Goal: Feedback & Contribution: Submit feedback/report problem

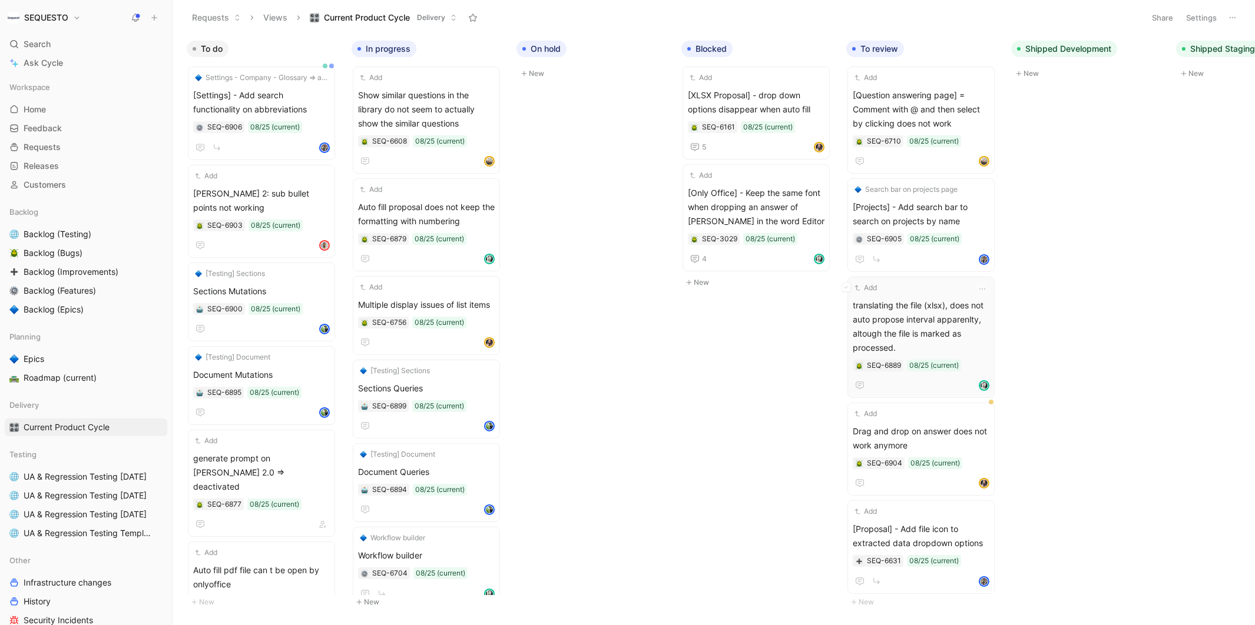
scroll to position [0, 420]
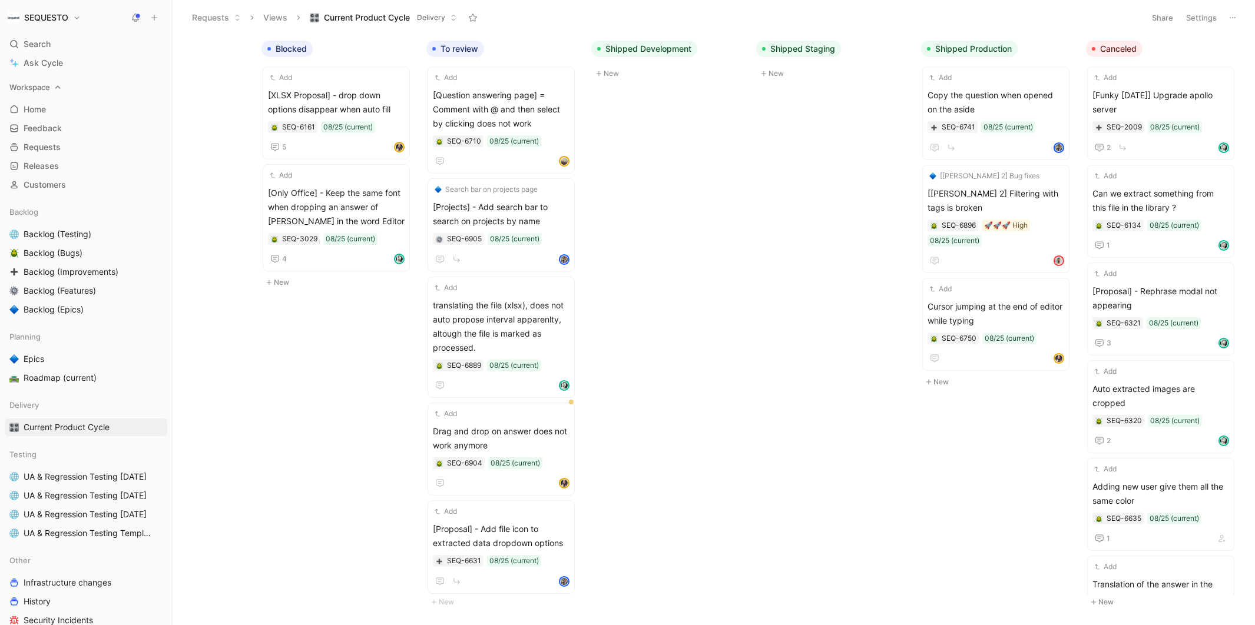
drag, startPoint x: 37, startPoint y: 122, endPoint x: 109, endPoint y: 80, distance: 83.4
click at [37, 122] on span "Feedback" at bounding box center [43, 128] width 38 height 12
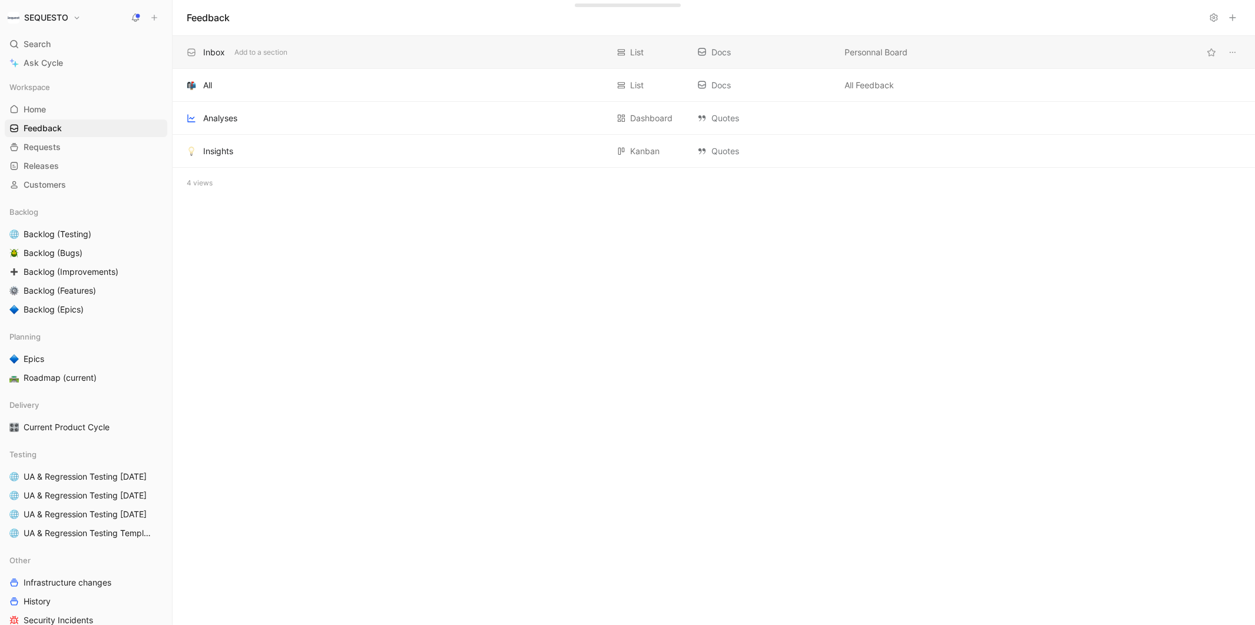
click at [216, 54] on div "Inbox" at bounding box center [214, 52] width 22 height 14
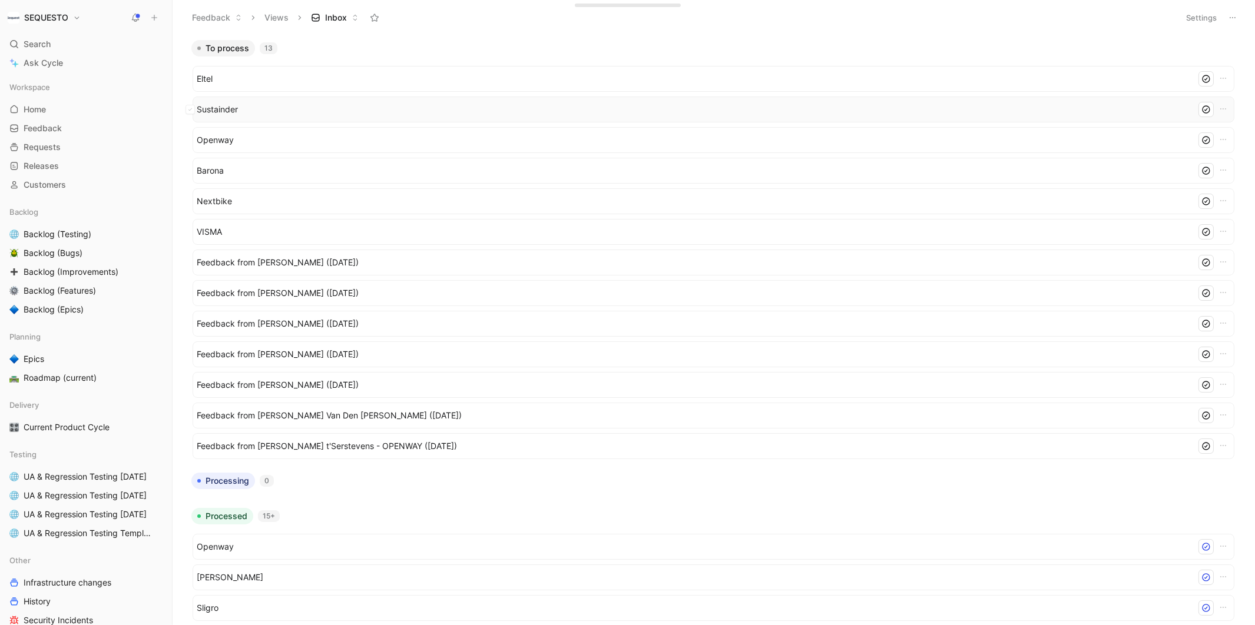
click at [218, 109] on span "Sustainder" at bounding box center [694, 109] width 994 height 14
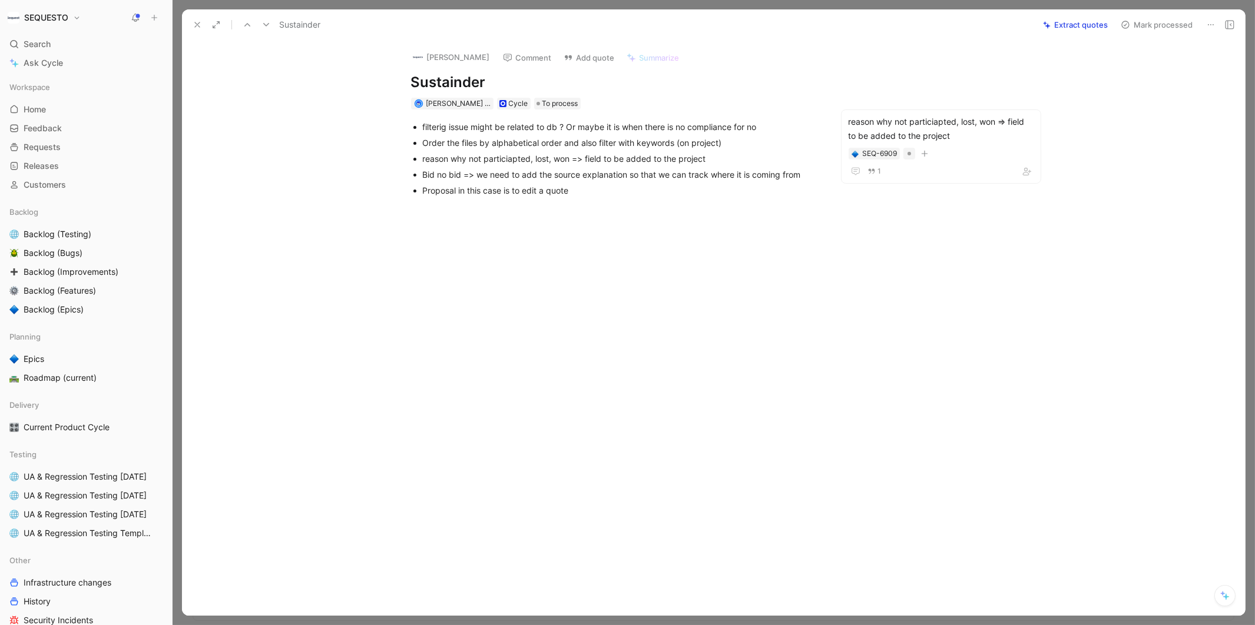
click at [198, 25] on icon at bounding box center [197, 24] width 9 height 9
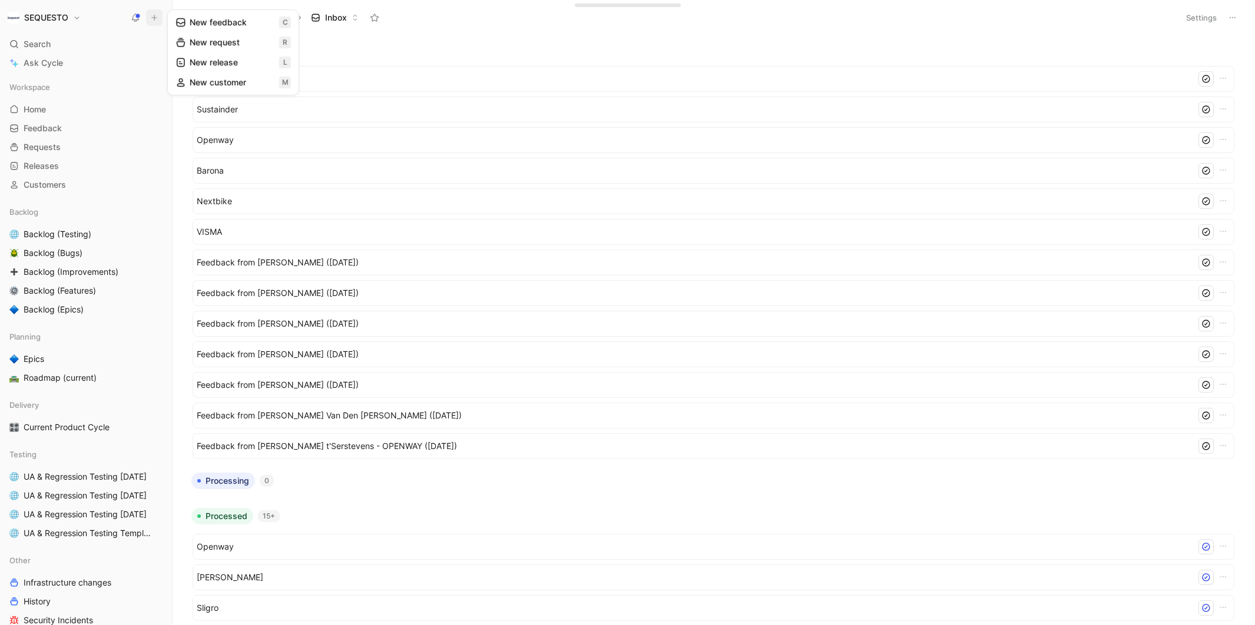
click at [195, 16] on button "New feedback c" at bounding box center [233, 22] width 126 height 20
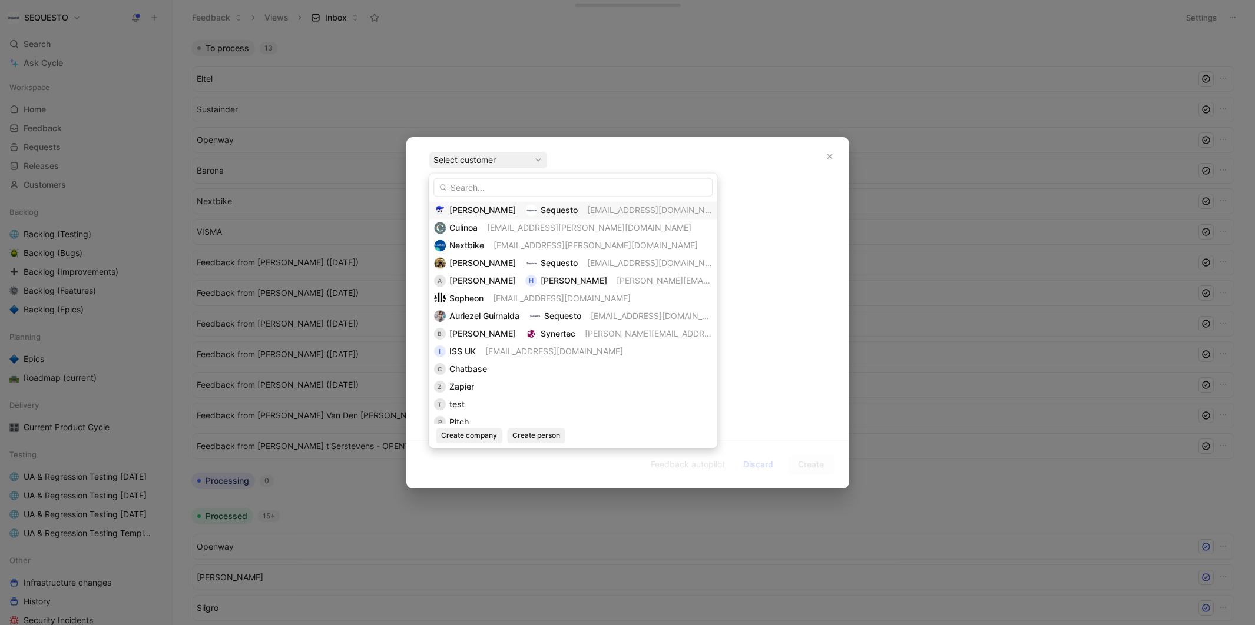
click at [487, 210] on div "Evrardts Sequesto [EMAIL_ADDRESS][DOMAIN_NAME]" at bounding box center [573, 210] width 278 height 14
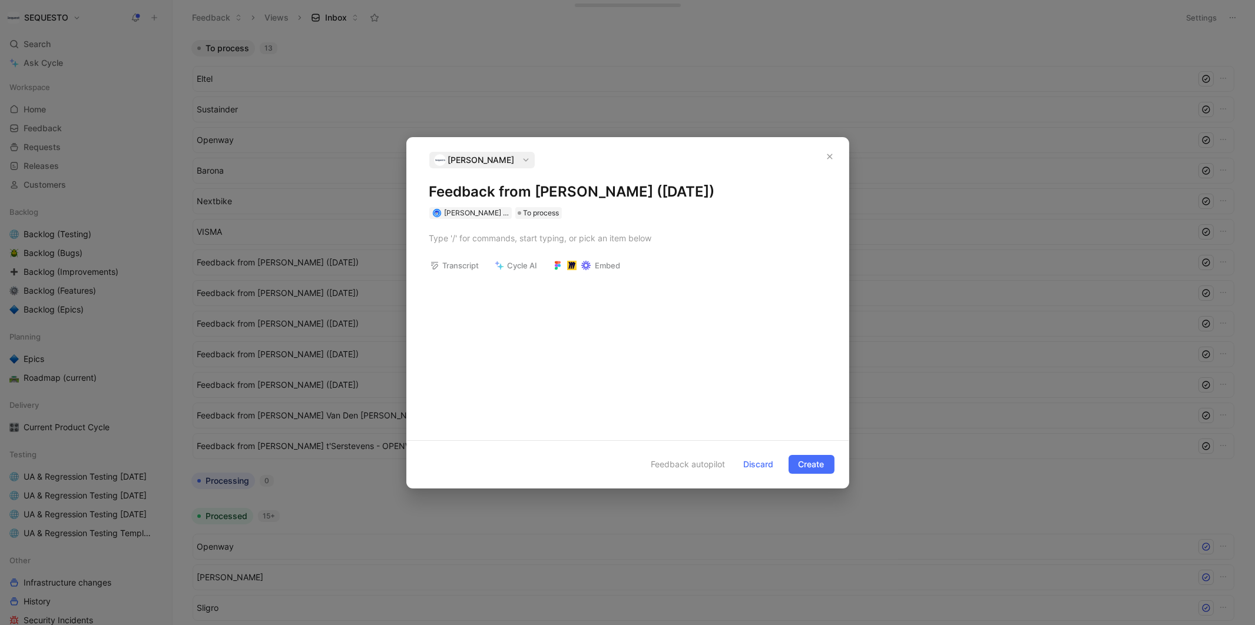
click at [482, 191] on h1 "Feedback from [PERSON_NAME] ([DATE])" at bounding box center [627, 192] width 397 height 19
click at [462, 241] on div at bounding box center [627, 238] width 397 height 12
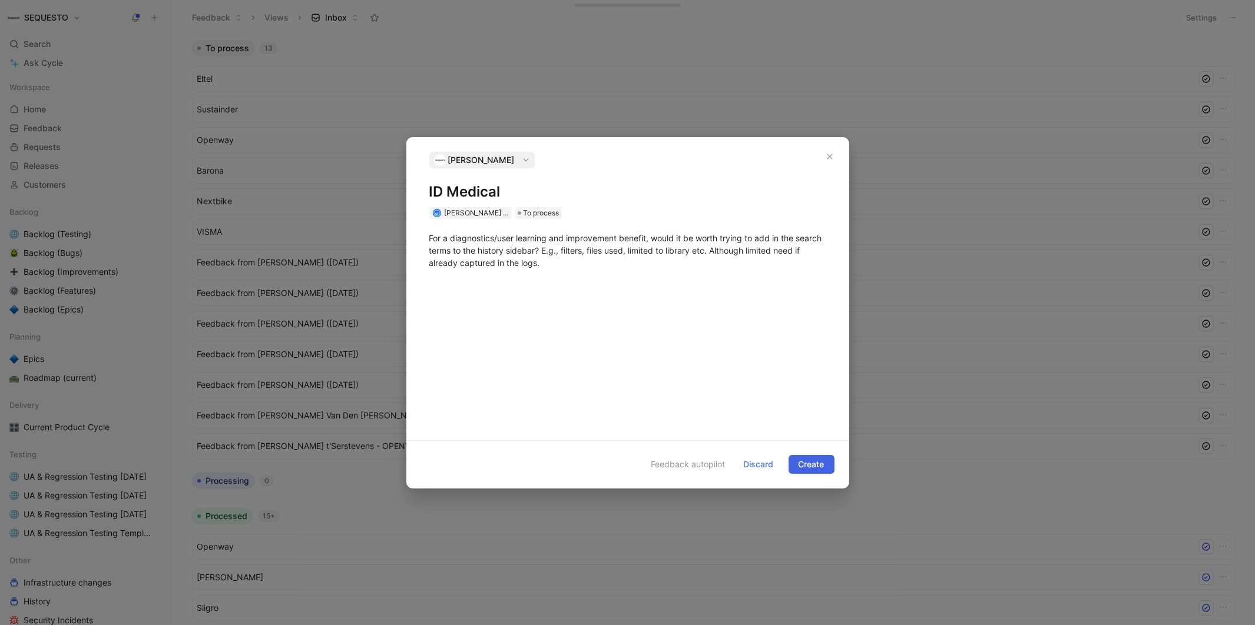
click at [812, 462] on span "Create" at bounding box center [811, 464] width 26 height 14
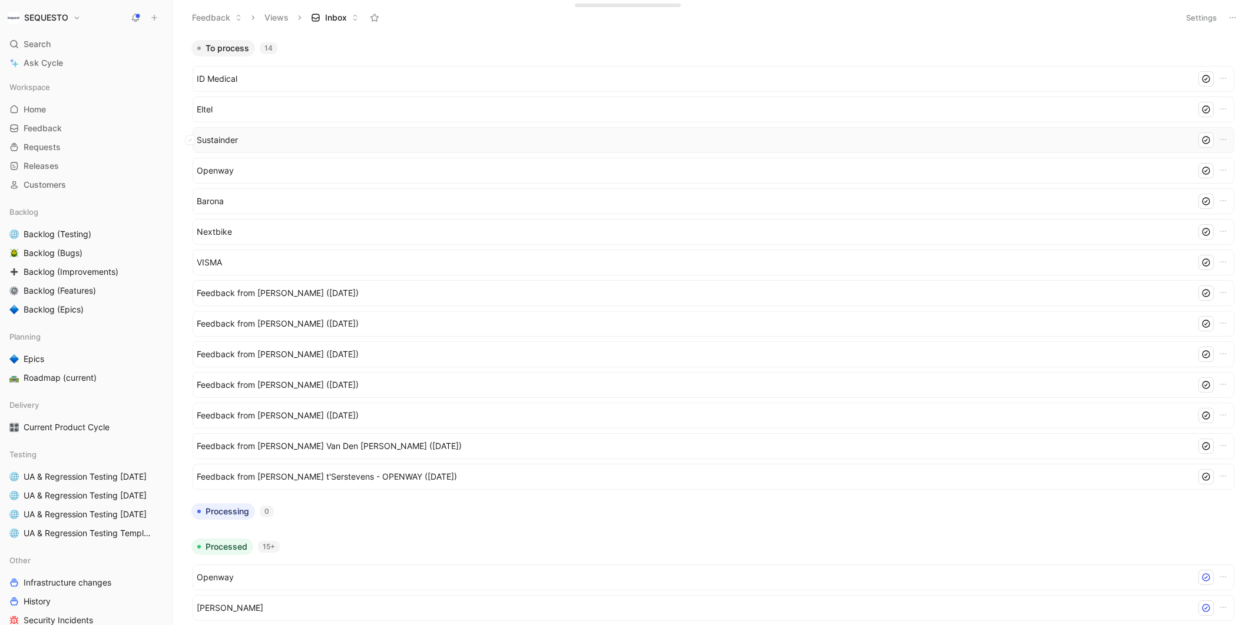
click at [218, 139] on span "Sustainder" at bounding box center [694, 140] width 994 height 14
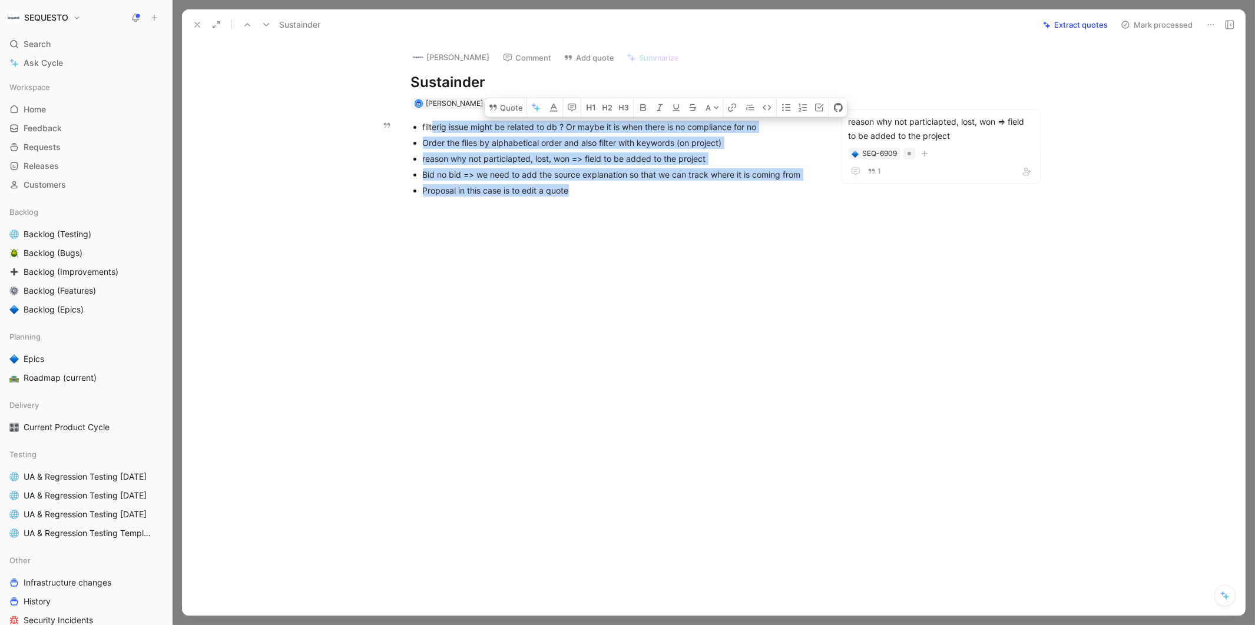
drag, startPoint x: 582, startPoint y: 193, endPoint x: 433, endPoint y: 132, distance: 160.8
click at [433, 132] on ul "filterig issue might be related to db ? Or maybe it is when there is no complia…" at bounding box center [615, 158] width 452 height 79
click at [577, 199] on div "filterig issue might be related to db ? Or maybe it is when there is no complia…" at bounding box center [614, 159] width 815 height 98
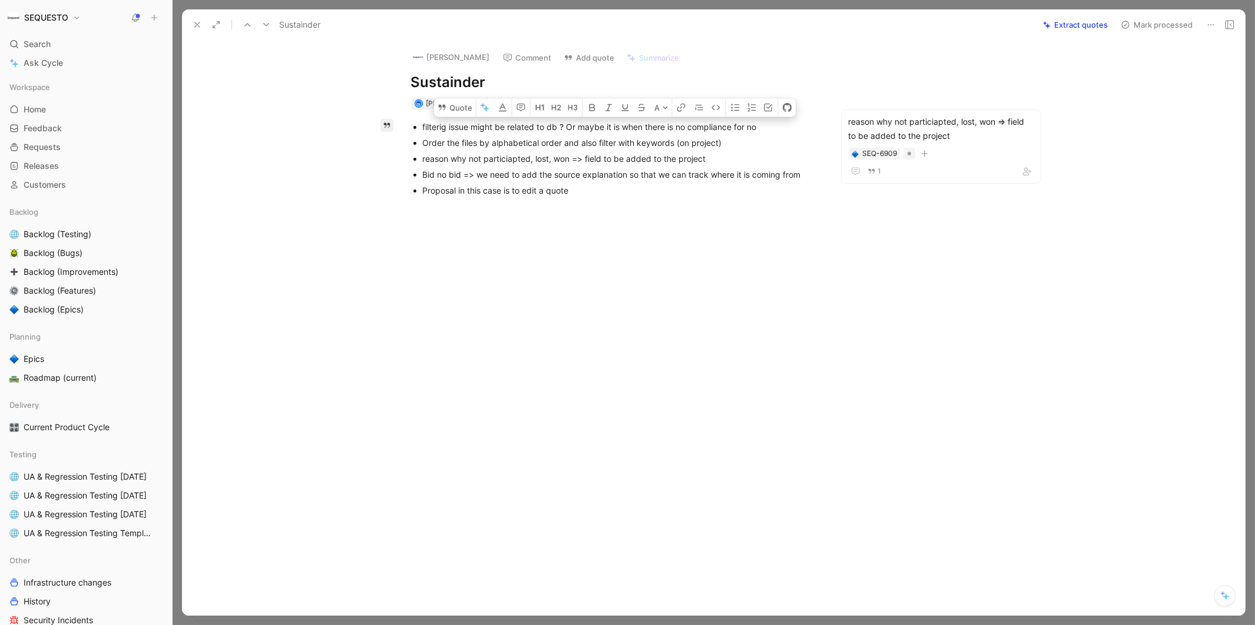
drag, startPoint x: 812, startPoint y: 176, endPoint x: 390, endPoint y: 125, distance: 424.7
click at [390, 125] on div "reason why not particiapted, lost, won => field to be added to the project SEQ-…" at bounding box center [614, 253] width 815 height 286
copy ul "filterig issue might be related to db ? Or maybe it is when there is no complia…"
click at [288, 483] on div "[PERSON_NAME] Comment Add quote Summarize Sustainder [PERSON_NAME] t'Serstevens…" at bounding box center [713, 328] width 1063 height 576
click at [197, 22] on icon at bounding box center [197, 24] width 9 height 9
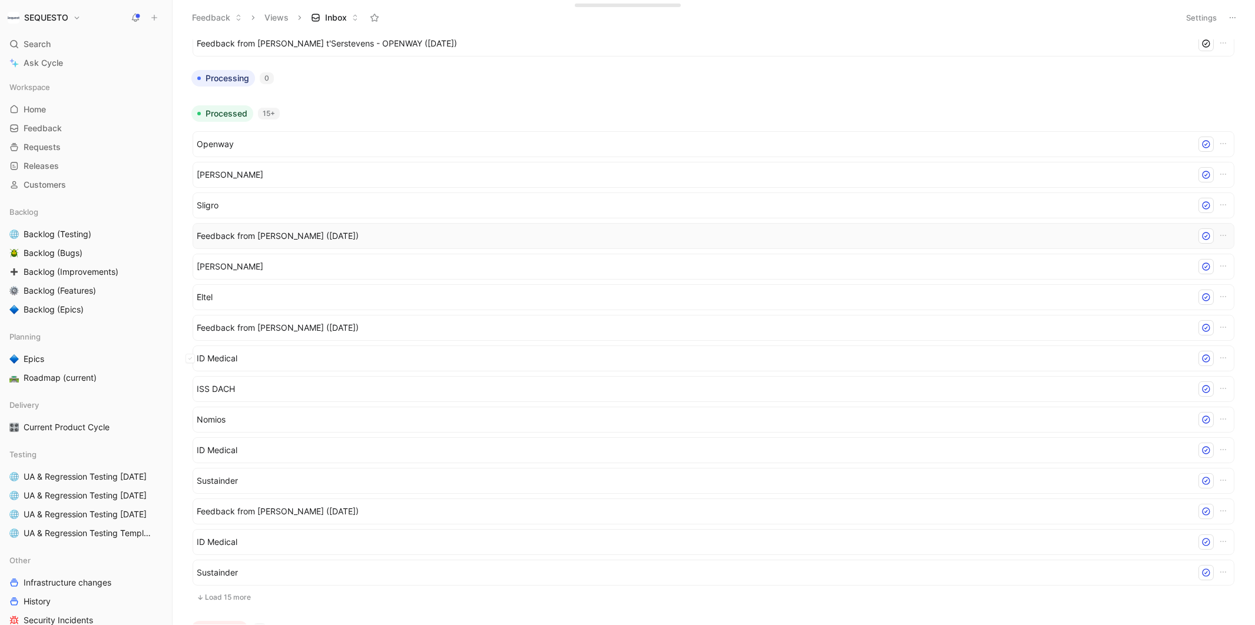
scroll to position [445, 0]
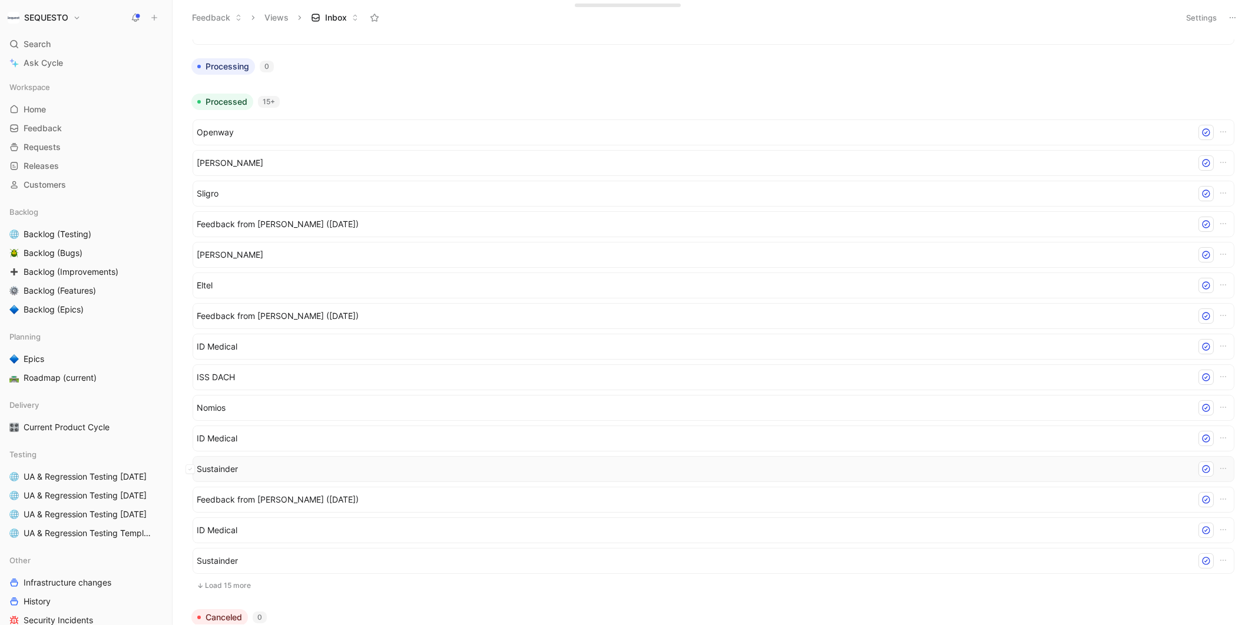
click at [219, 466] on span "Sustainder" at bounding box center [694, 469] width 994 height 14
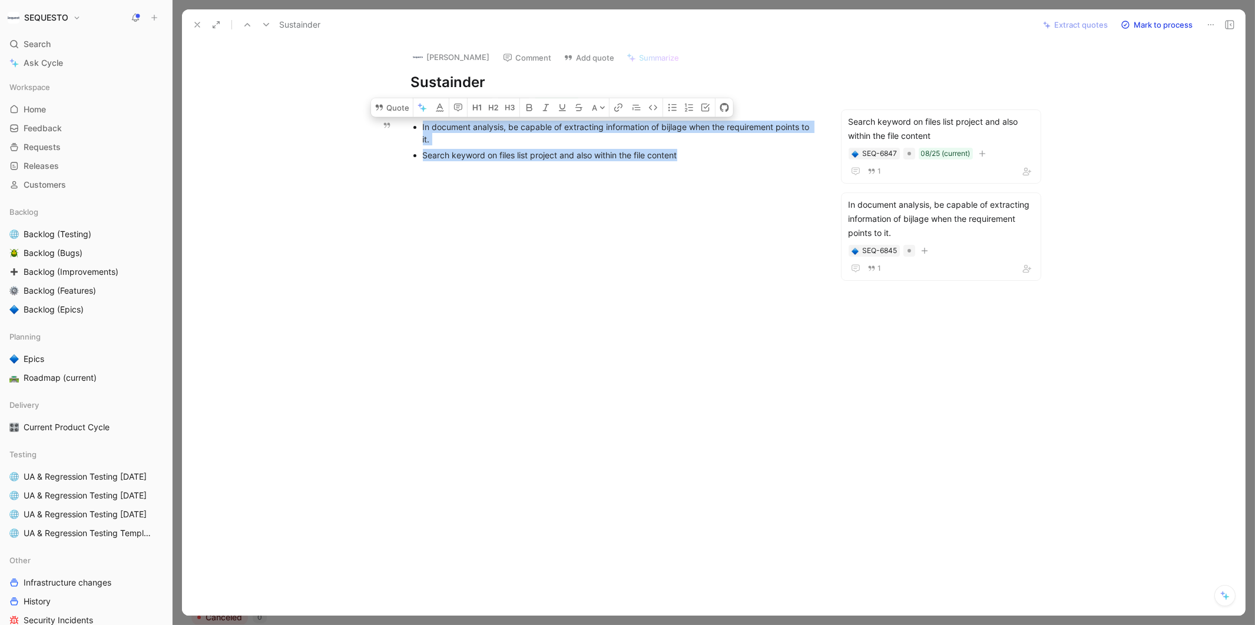
drag, startPoint x: 687, startPoint y: 154, endPoint x: 420, endPoint y: 130, distance: 267.8
click at [420, 130] on ul "In document analysis, be capable of extracting information of bijlage when the …" at bounding box center [615, 141] width 452 height 44
copy ul "In document analysis, be capable of extracting information of bijlage when the …"
click at [194, 25] on icon at bounding box center [197, 24] width 9 height 9
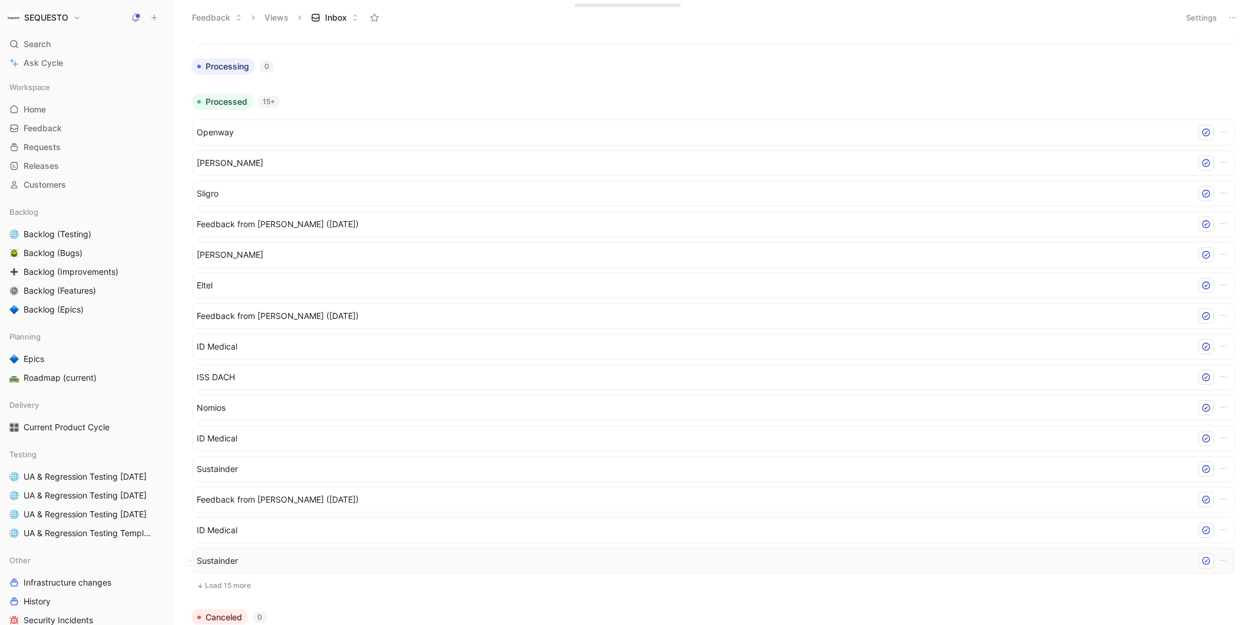
click at [220, 558] on span "Sustainder" at bounding box center [694, 561] width 994 height 14
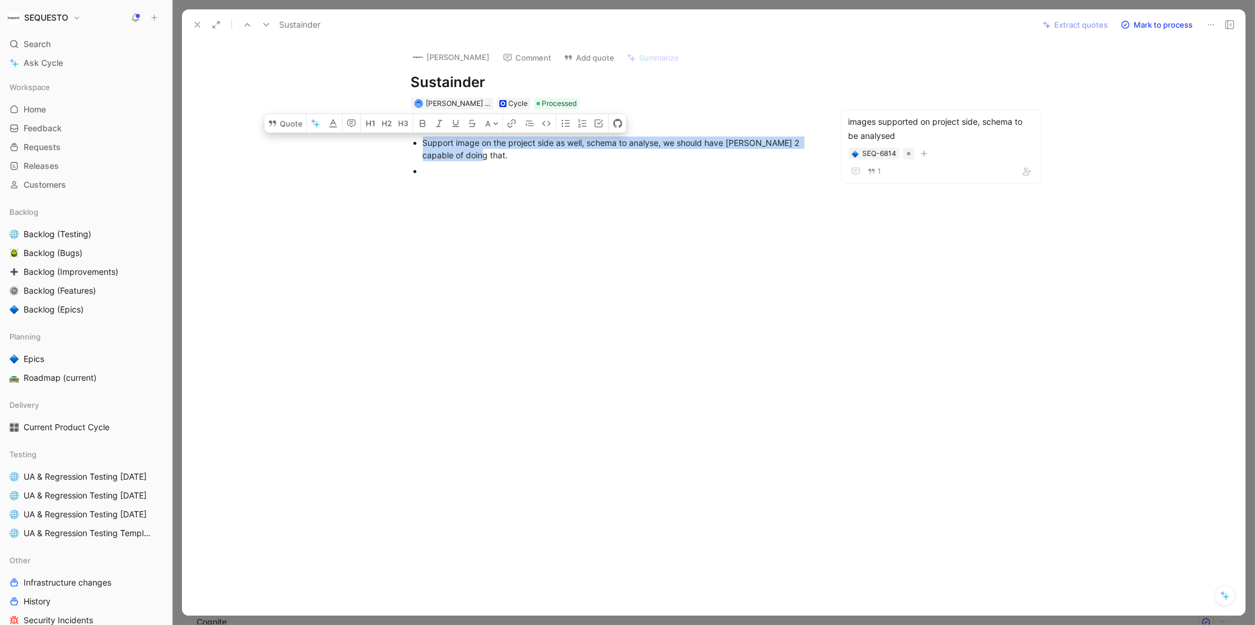
drag, startPoint x: 478, startPoint y: 157, endPoint x: 421, endPoint y: 148, distance: 57.9
click at [421, 148] on ul "BUG: Auto check compliance fails Support image on the project side as well, sch…" at bounding box center [615, 149] width 452 height 60
copy div "Support image on the project side as well, schema to analyse, we should have [P…"
click at [195, 25] on icon at bounding box center [197, 24] width 9 height 9
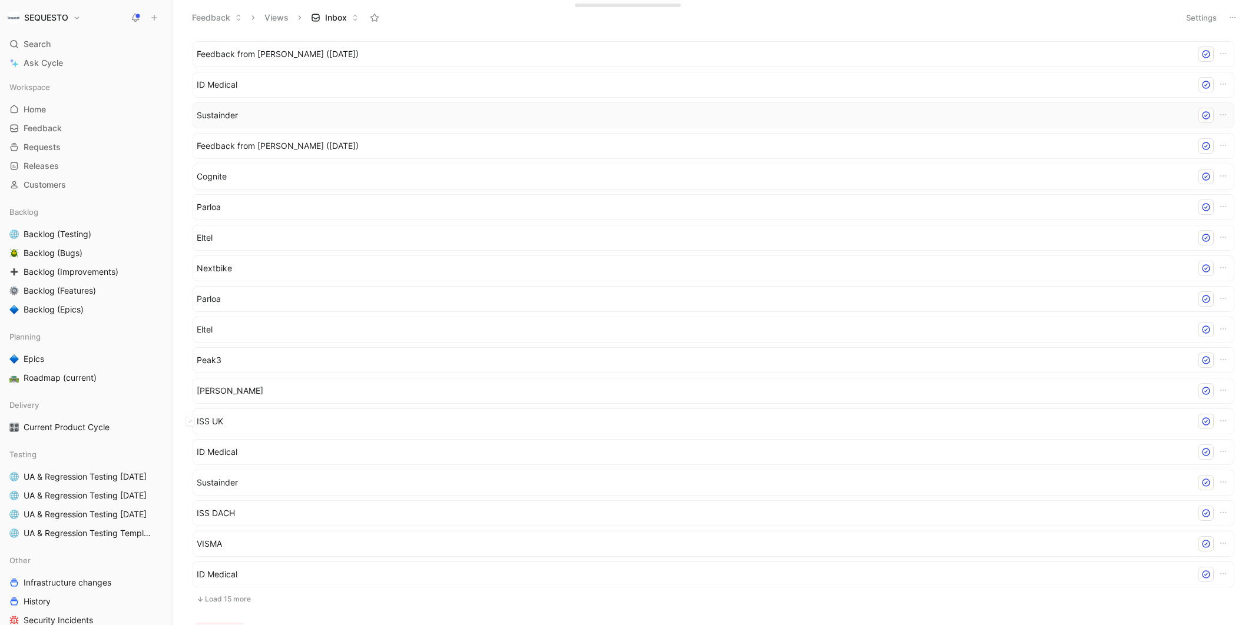
scroll to position [892, 0]
click at [224, 477] on span "Sustainder" at bounding box center [694, 482] width 994 height 14
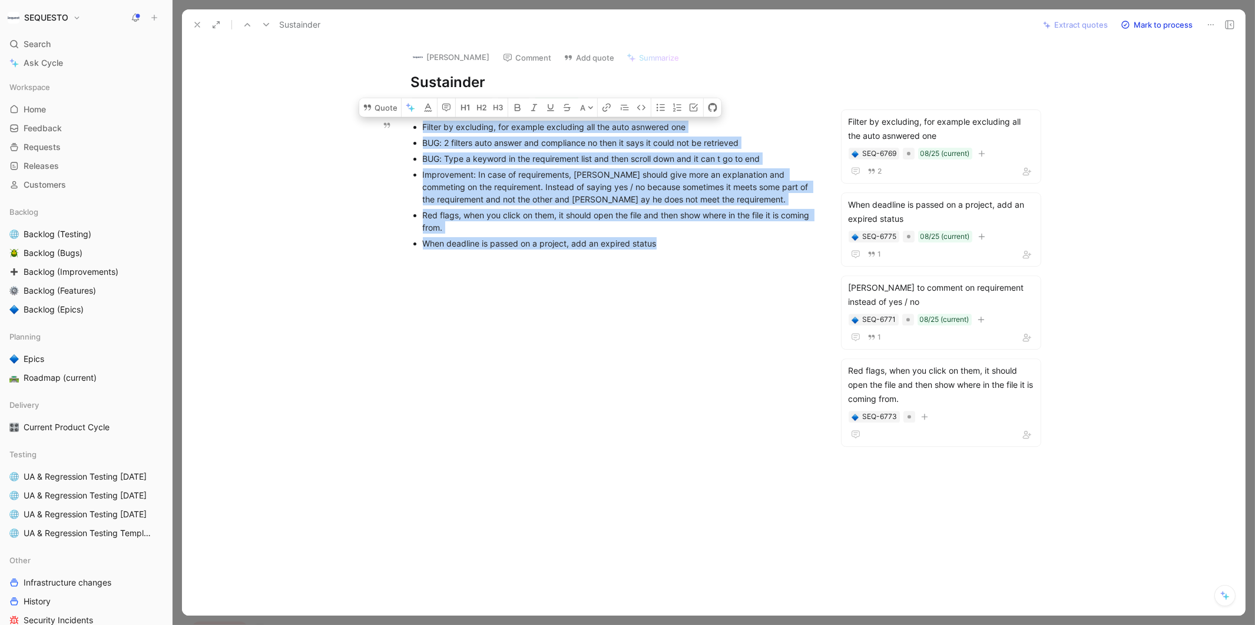
drag, startPoint x: 676, startPoint y: 246, endPoint x: 420, endPoint y: 129, distance: 281.9
click at [420, 129] on ul "Filter by excluding, for example excluding all the auto asnwered one BUG: 2 fil…" at bounding box center [615, 185] width 452 height 132
copy ul "Filter by excluding, for example excluding all the auto asnwered one BUG: 2 fil…"
click at [195, 26] on use at bounding box center [197, 24] width 5 height 5
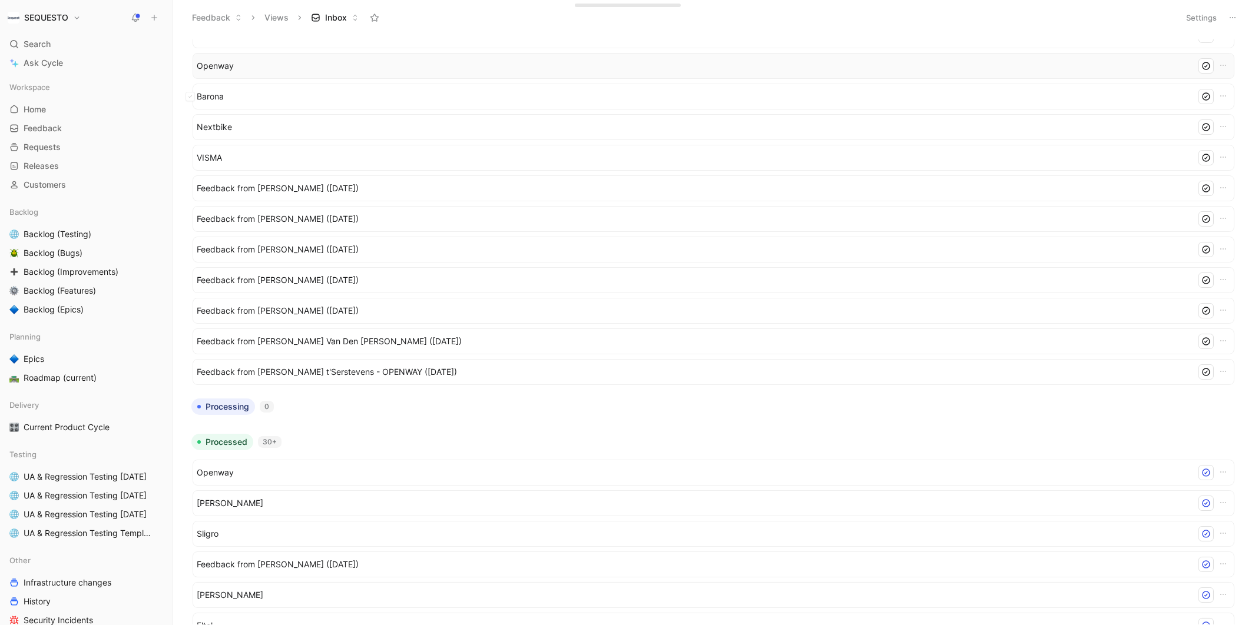
scroll to position [213, 0]
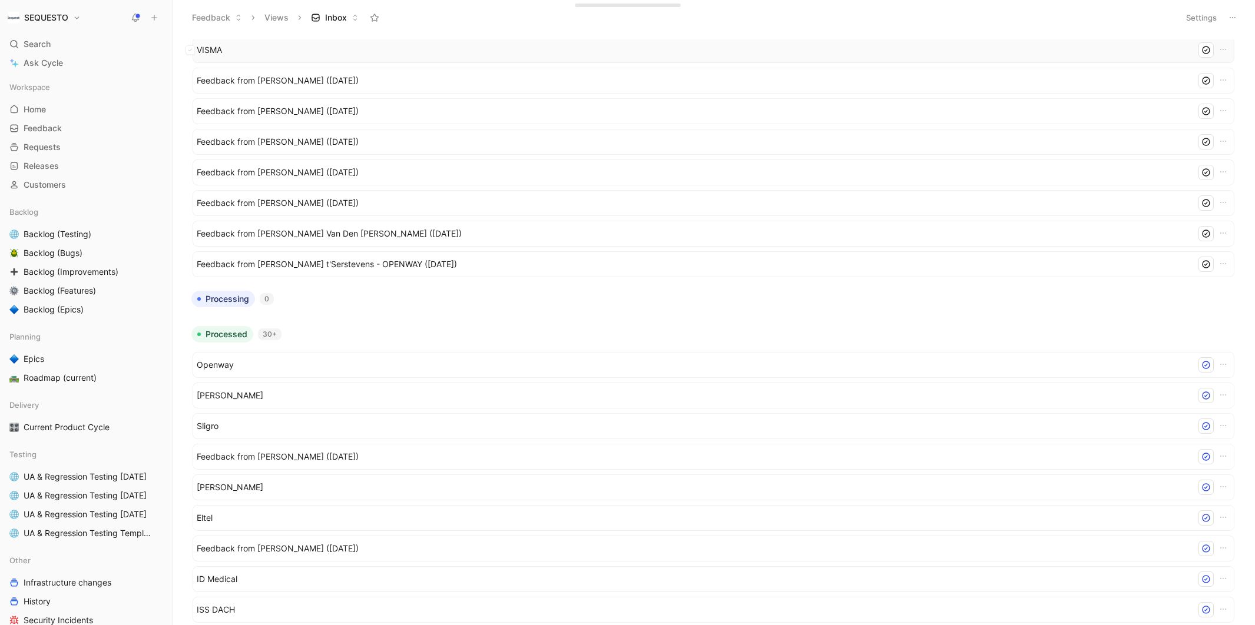
click at [208, 52] on span "VISMA" at bounding box center [694, 50] width 994 height 14
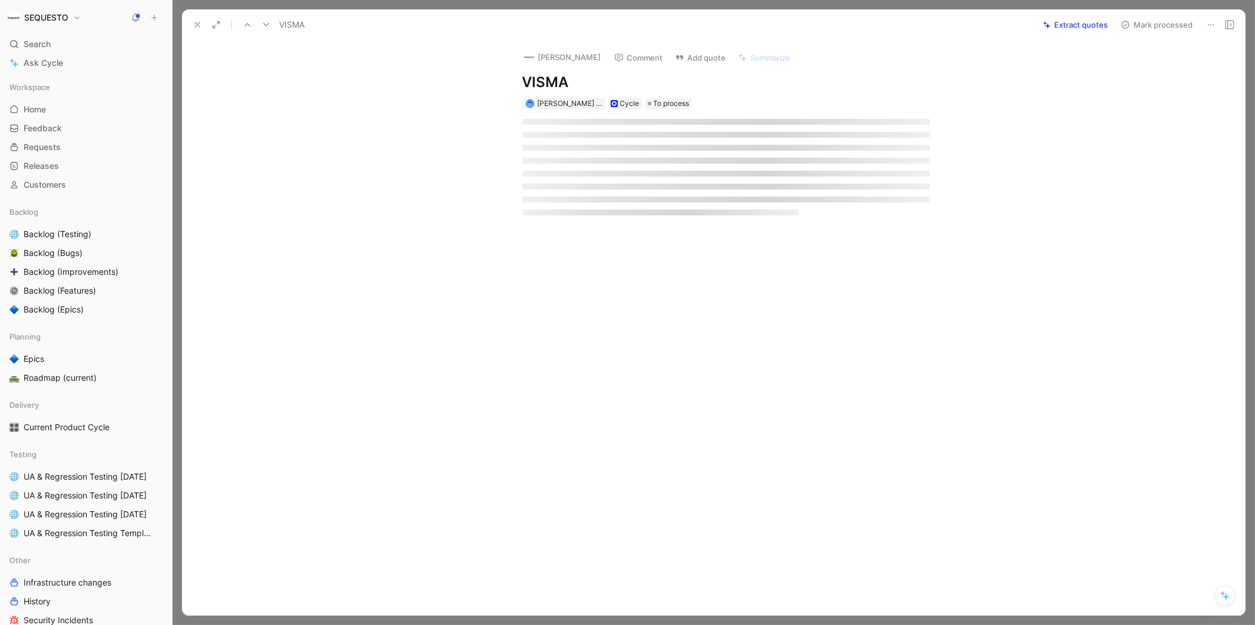
click at [194, 24] on icon at bounding box center [197, 24] width 9 height 9
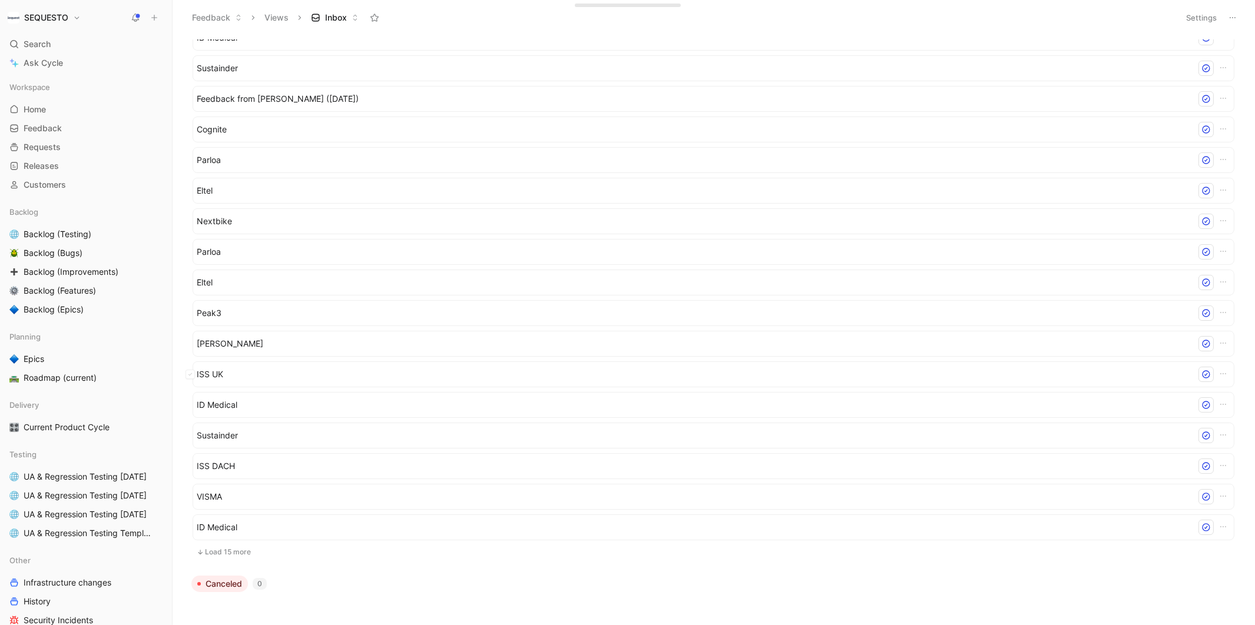
scroll to position [941, 0]
click at [228, 487] on span "VISMA" at bounding box center [694, 494] width 994 height 14
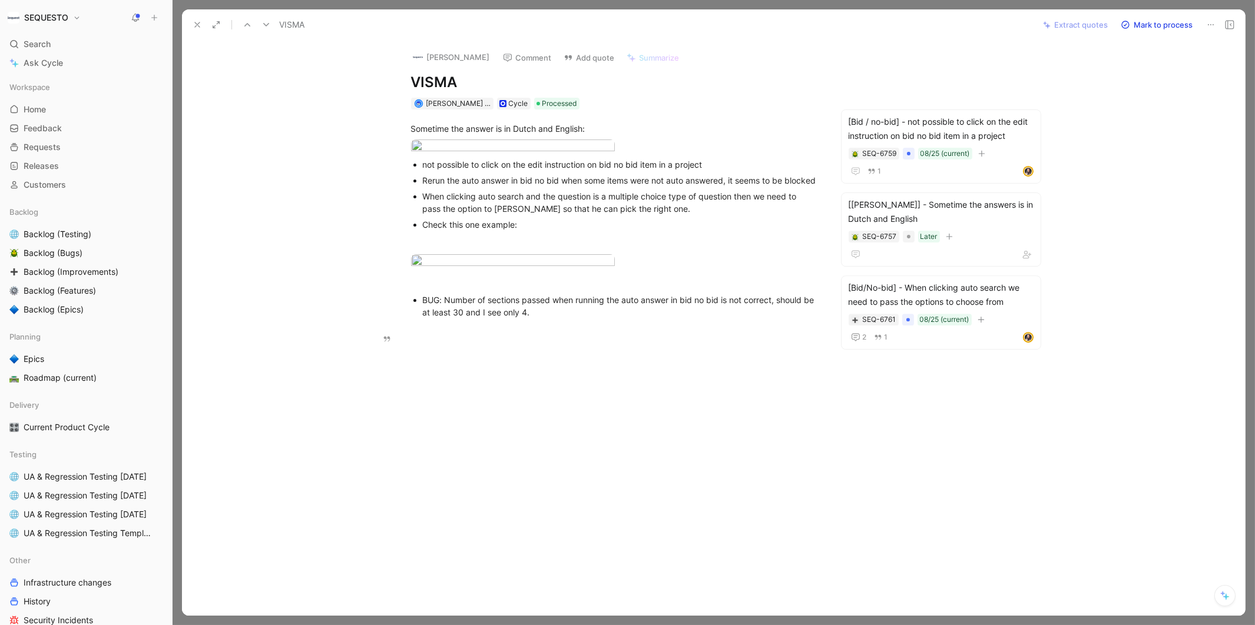
drag, startPoint x: 546, startPoint y: 355, endPoint x: 403, endPoint y: 332, distance: 144.3
click at [403, 320] on ul "BUG: Number of sections passed when running the auto answer in bid no bid is no…" at bounding box center [615, 306] width 452 height 28
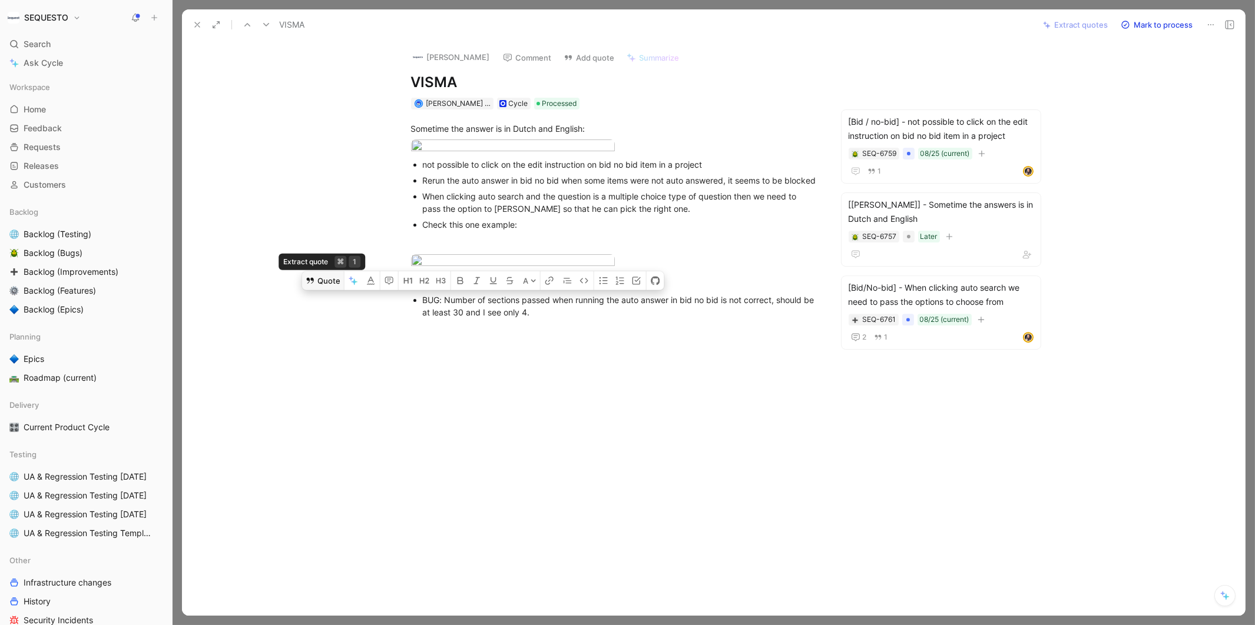
click at [328, 290] on button "Quote" at bounding box center [323, 280] width 42 height 19
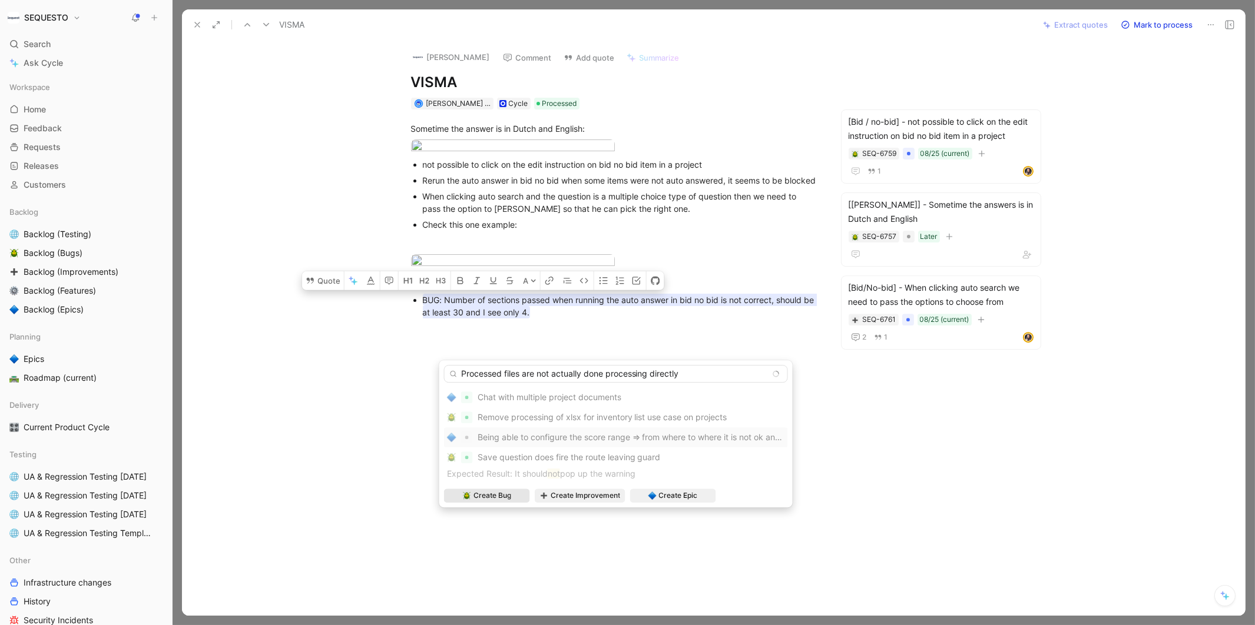
type input "Processed files are not actually done processing directly"
click at [491, 490] on span "Create Bug" at bounding box center [492, 496] width 38 height 12
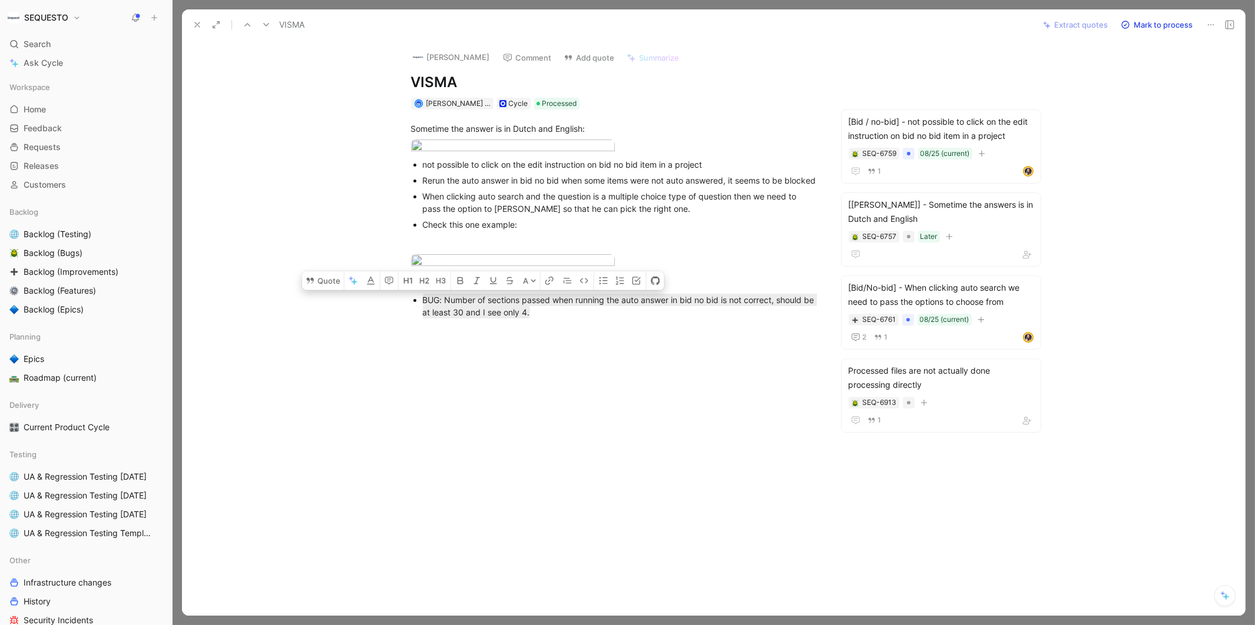
click at [538, 422] on div at bounding box center [614, 424] width 815 height 188
click at [271, 233] on div "Sometime the answer is in Dutch and English: not possible to click on the edit …" at bounding box center [614, 220] width 815 height 220
click at [480, 294] on body "SEQUESTO Search ⌘ K Ask Cycle Workspace Home G then H Feedback G then F Request…" at bounding box center [627, 312] width 1255 height 625
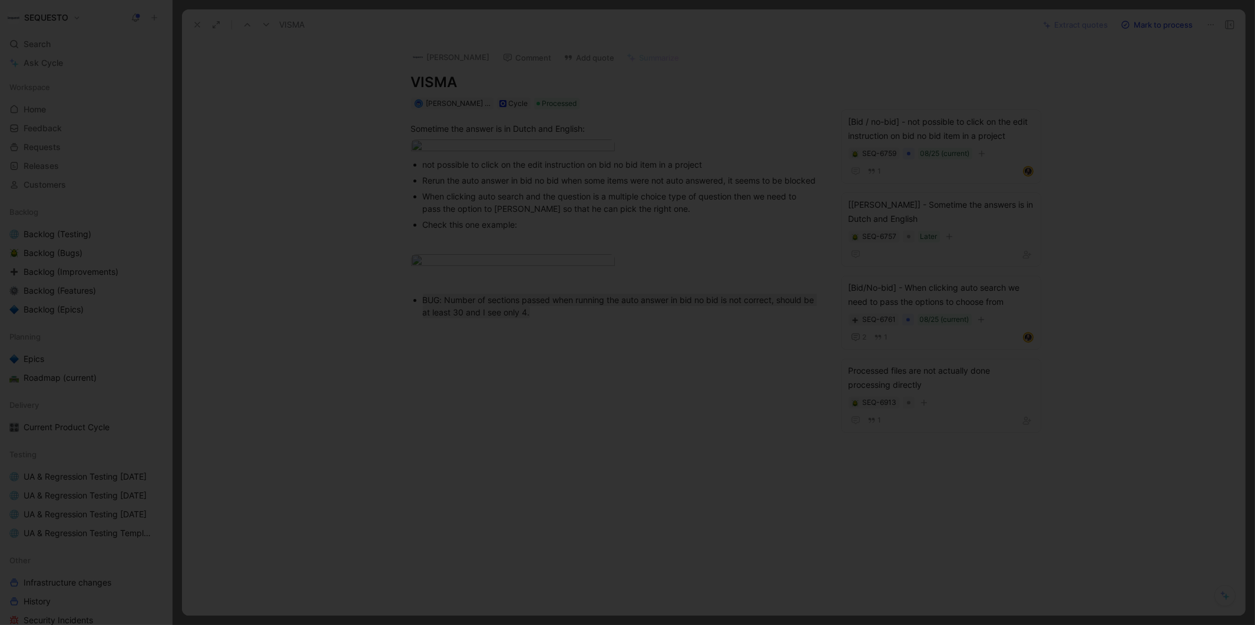
click at [358, 290] on img at bounding box center [627, 312] width 1255 height 625
click at [323, 211] on div "Sometime the answer is in Dutch and English: not possible to click on the edit …" at bounding box center [614, 220] width 815 height 220
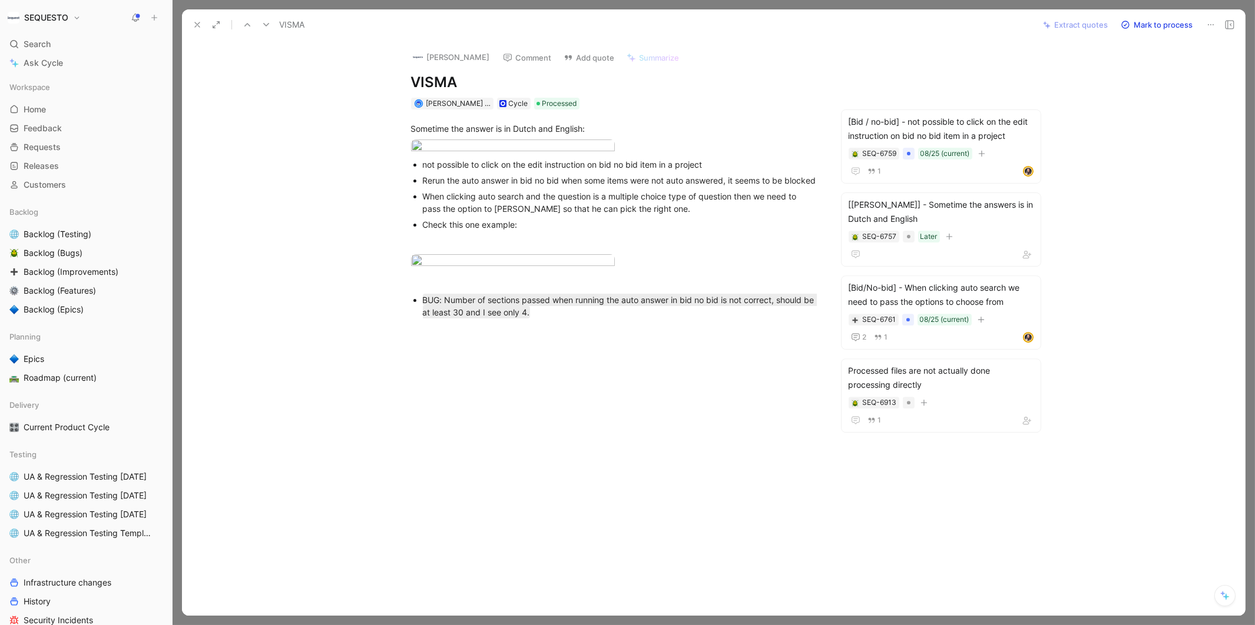
click at [316, 266] on div "Sometime the answer is in Dutch and English: not possible to click on the edit …" at bounding box center [614, 220] width 815 height 220
click at [335, 205] on div "Sometime the answer is in Dutch and English: not possible to click on the edit …" at bounding box center [614, 220] width 815 height 220
click at [197, 22] on icon at bounding box center [197, 24] width 9 height 9
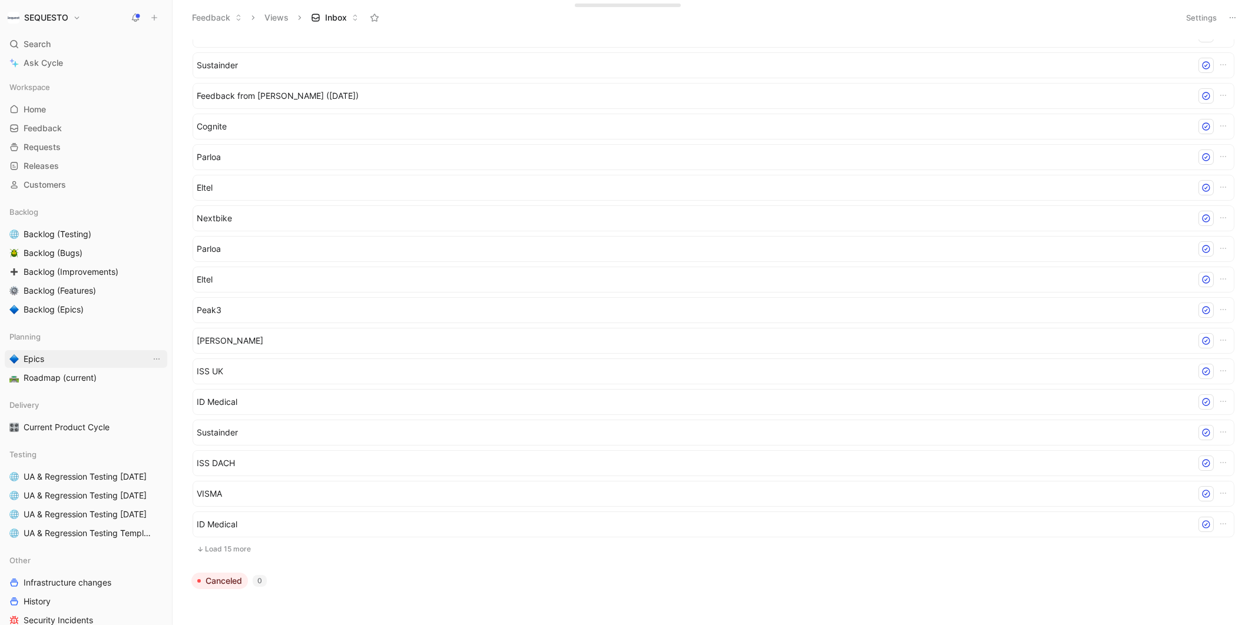
click at [32, 359] on span "Epics" at bounding box center [34, 359] width 21 height 12
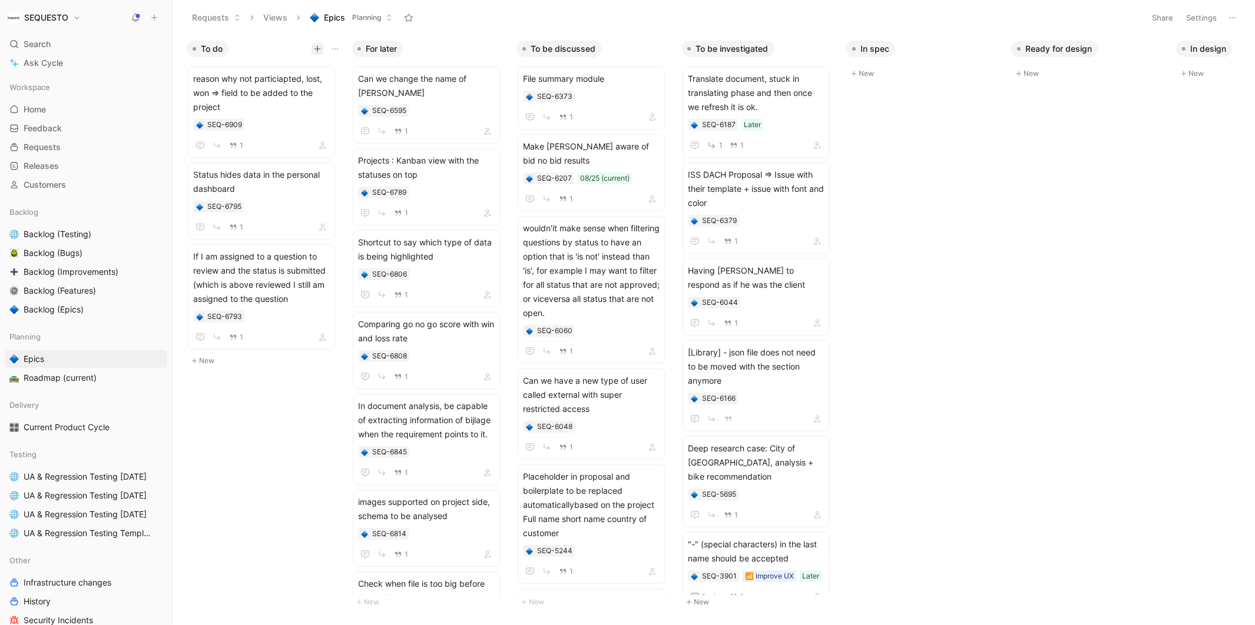
click at [317, 51] on icon "button" at bounding box center [317, 48] width 7 height 7
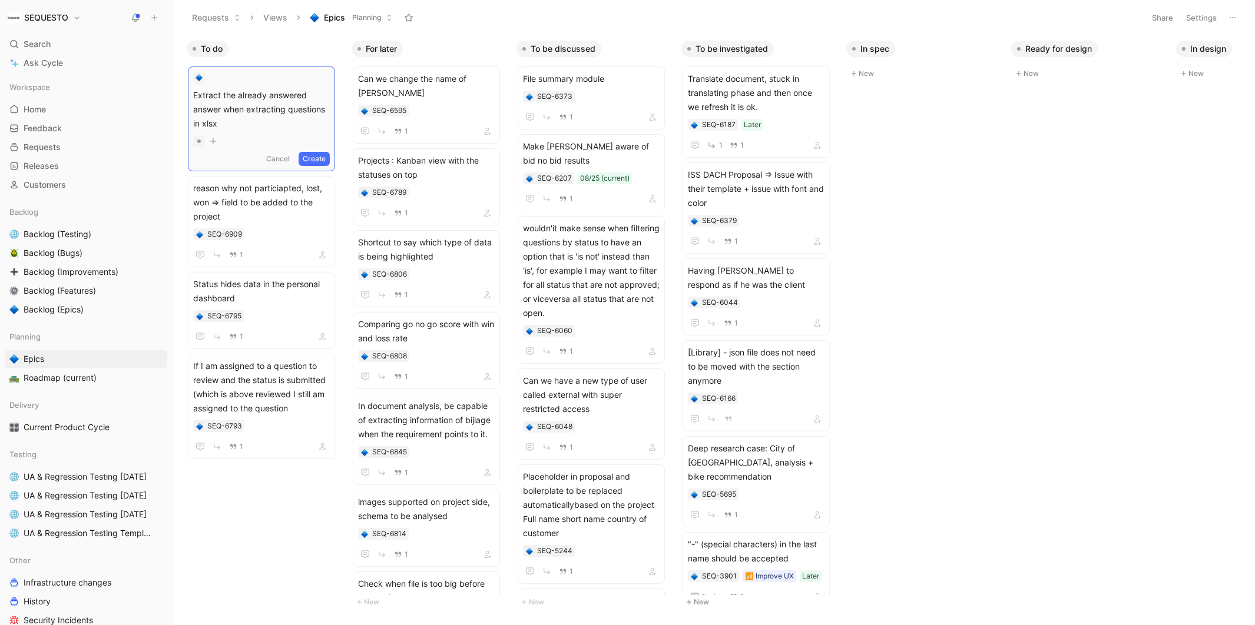
click at [324, 154] on button "Create" at bounding box center [314, 159] width 31 height 14
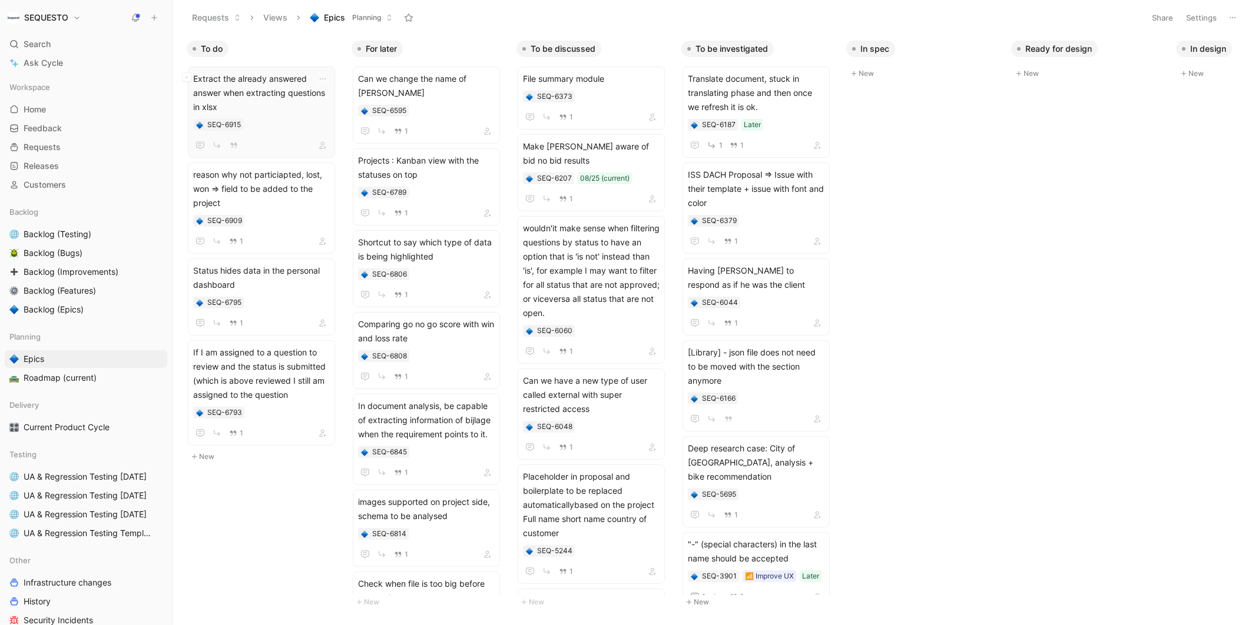
click at [254, 104] on span "Extract the already answered answer when extracting questions in xlsx" at bounding box center [261, 93] width 137 height 42
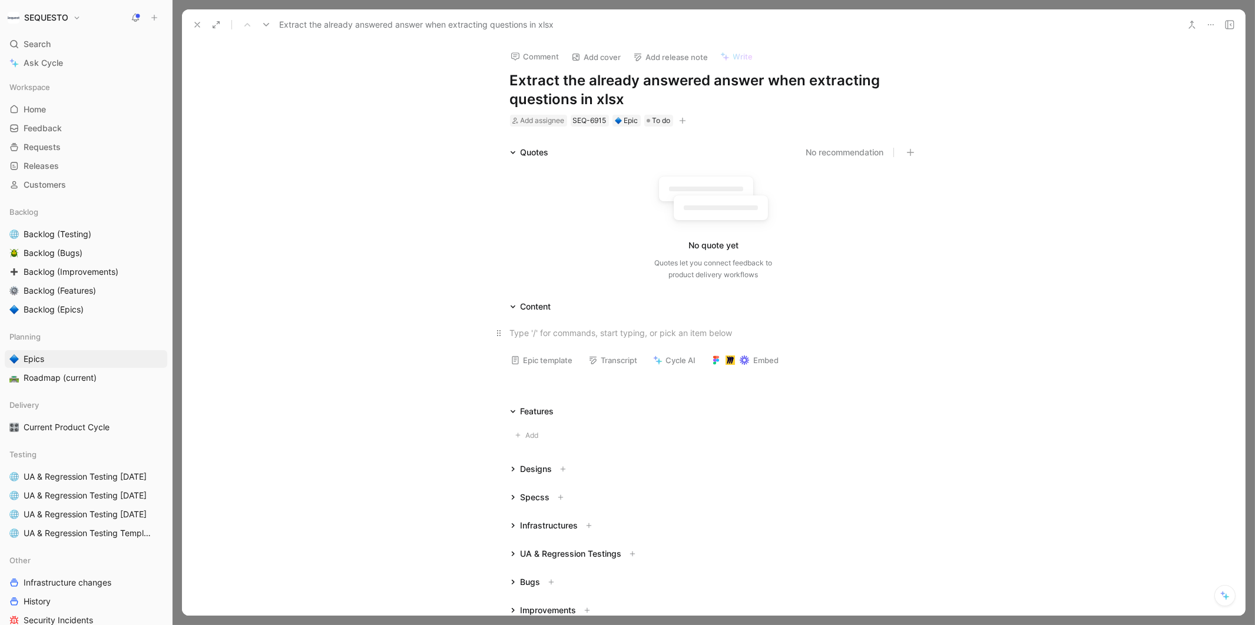
click at [525, 339] on div at bounding box center [713, 333] width 407 height 12
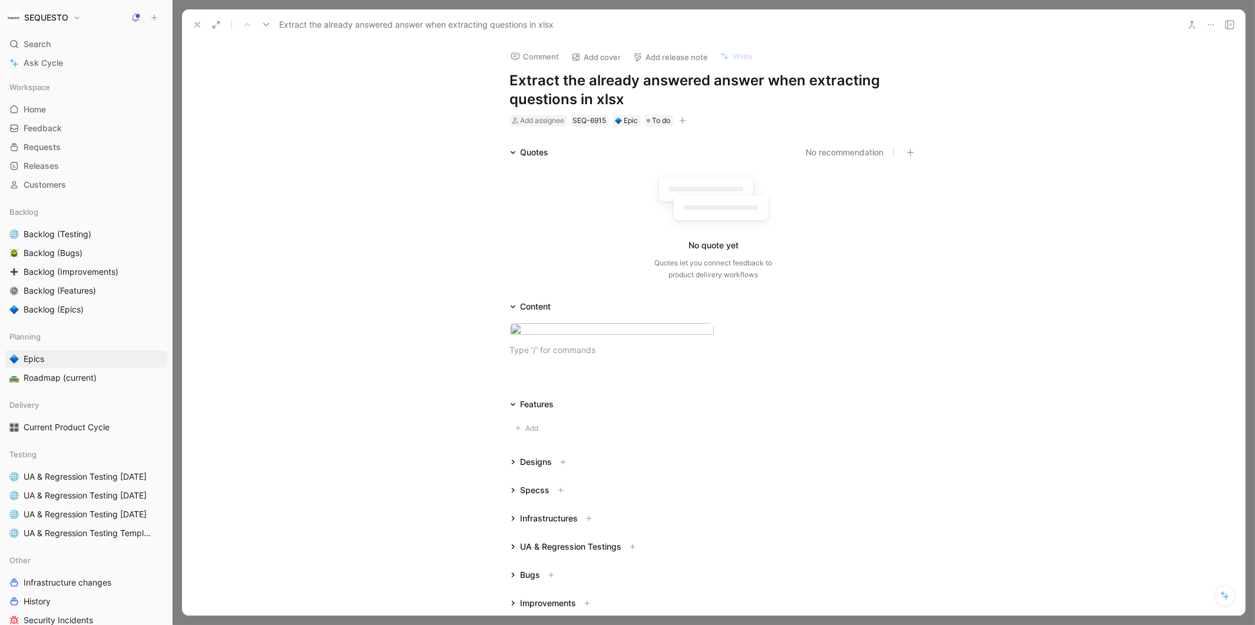
click at [323, 166] on div "Quotes No recommendation No quote yet Quotes let you connect feedback to produc…" at bounding box center [713, 215] width 1063 height 140
click at [193, 23] on icon at bounding box center [197, 24] width 9 height 9
